Goal: Information Seeking & Learning: Learn about a topic

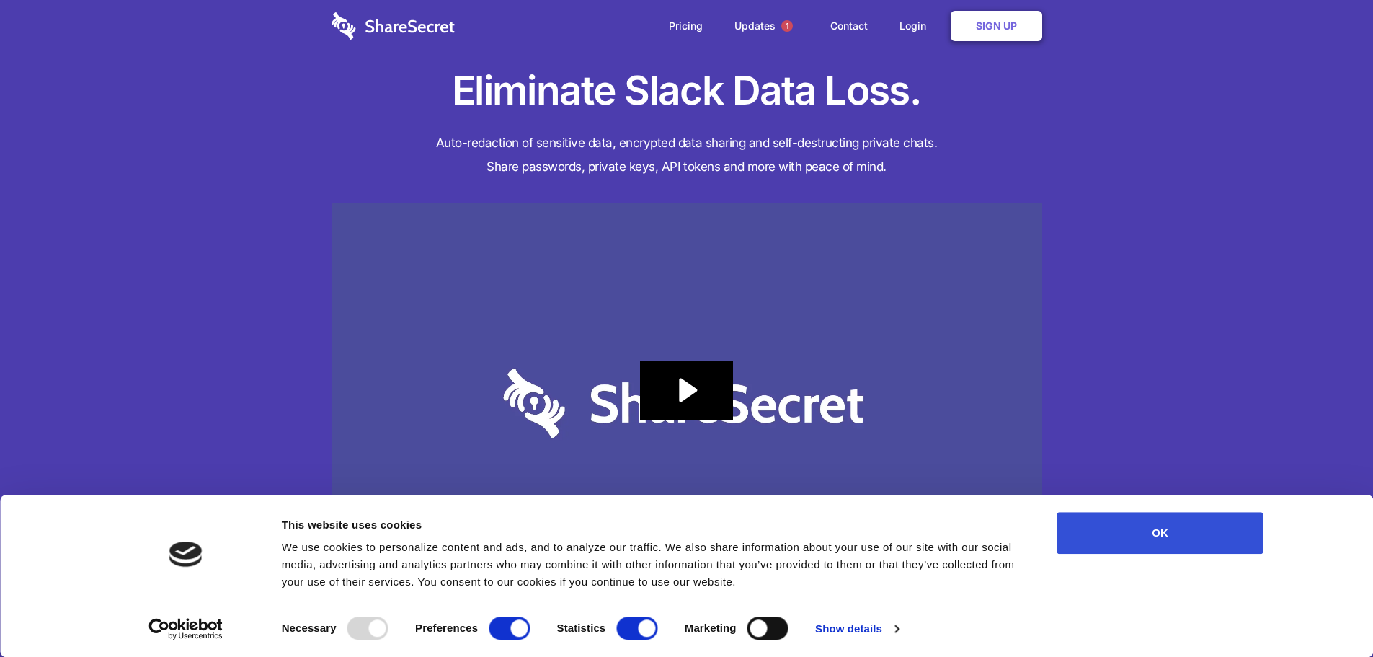
click at [1162, 533] on button "OK" at bounding box center [1161, 533] width 206 height 42
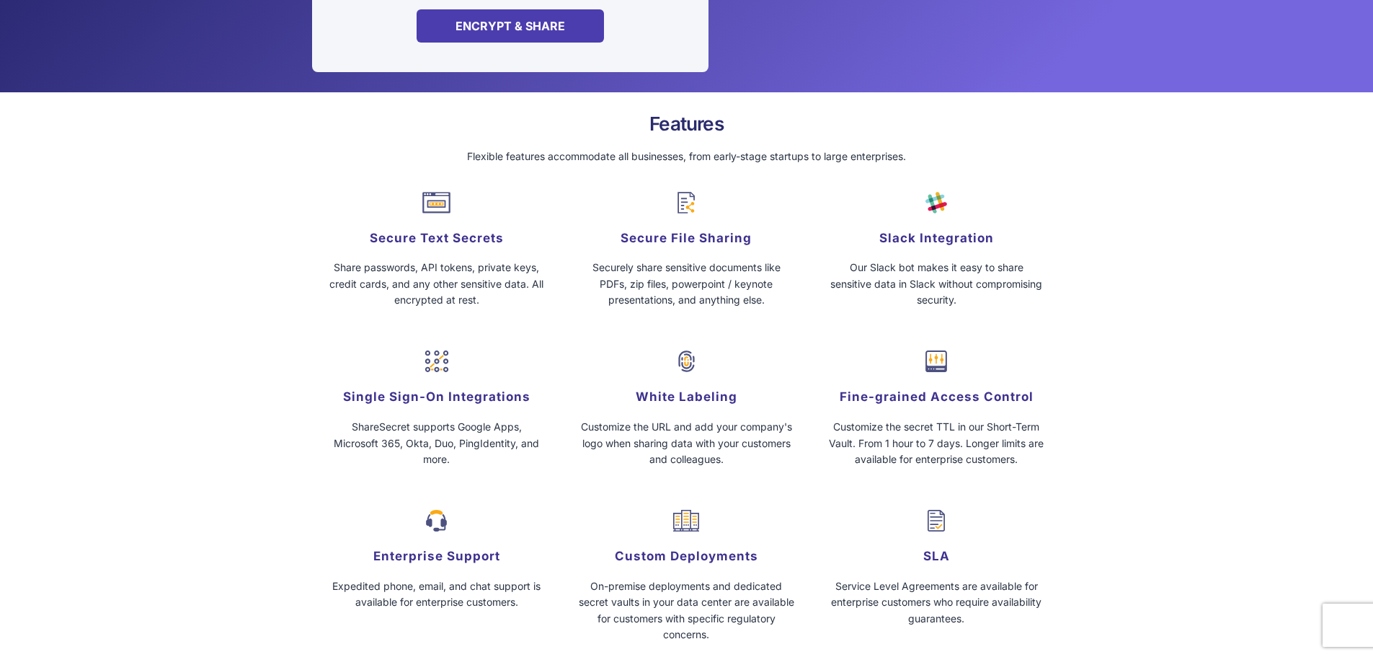
scroll to position [1370, 0]
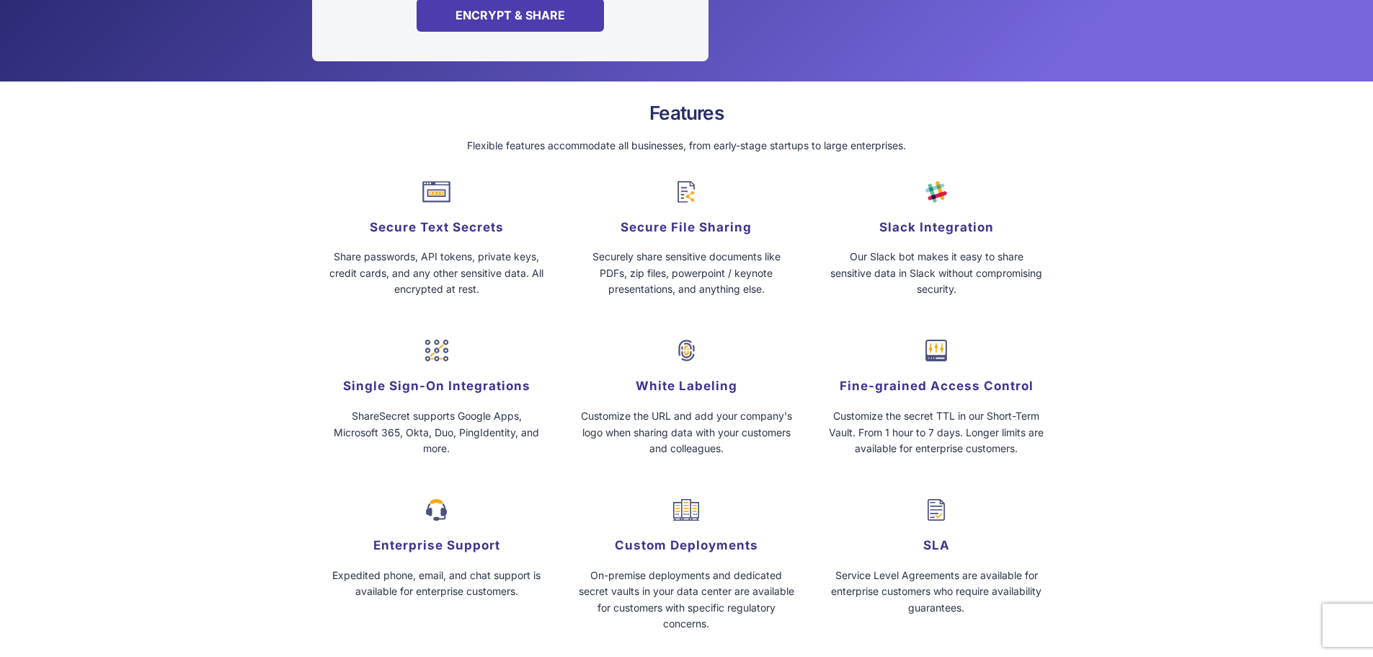
click at [678, 272] on p "Securely share sensitive documents like PDFs, zip files, powerpoint / keynote p…" at bounding box center [686, 273] width 238 height 48
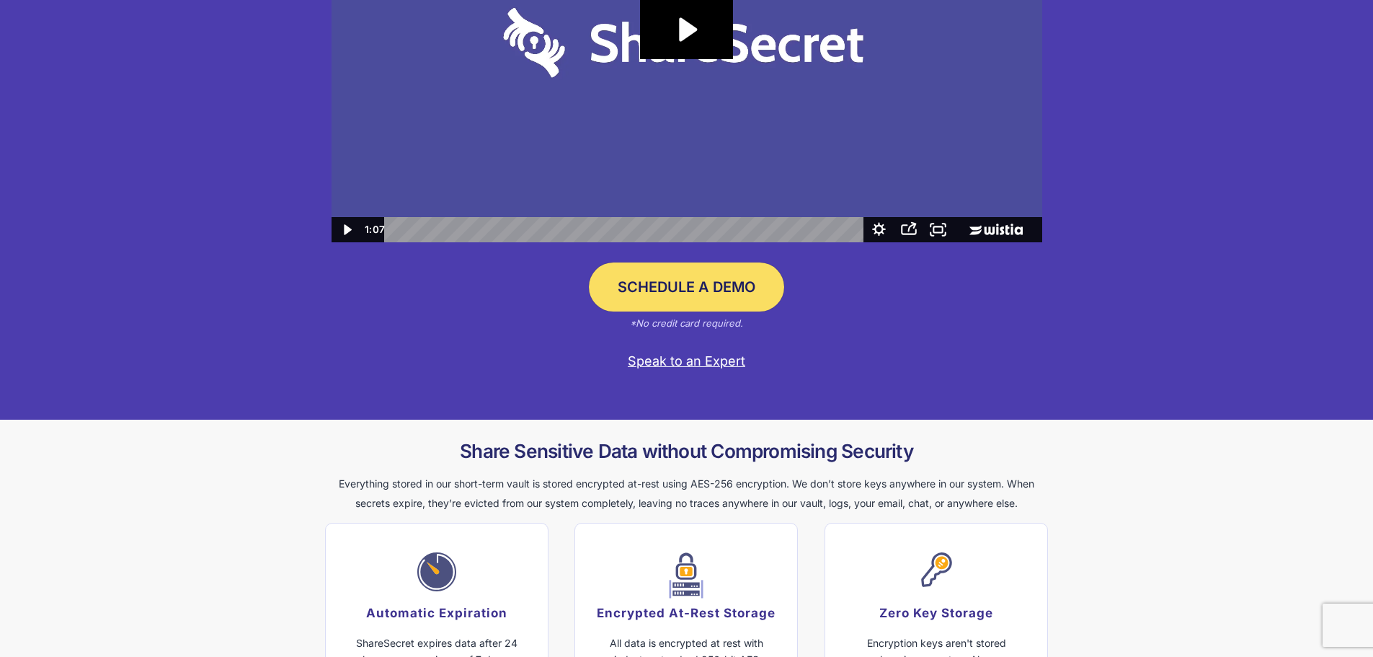
scroll to position [0, 0]
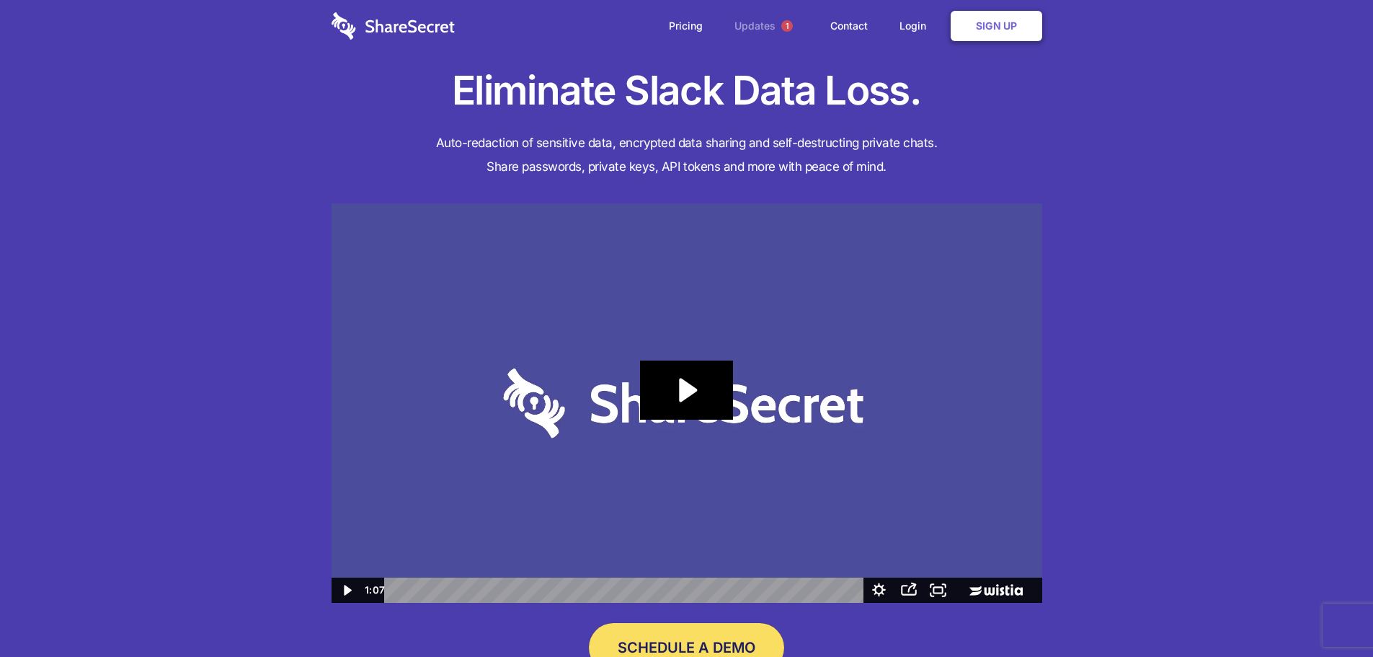
click at [760, 20] on link "Updates 1" at bounding box center [766, 26] width 93 height 52
click at [693, 25] on link "Pricing" at bounding box center [686, 26] width 63 height 45
